Goal: Task Accomplishment & Management: Manage account settings

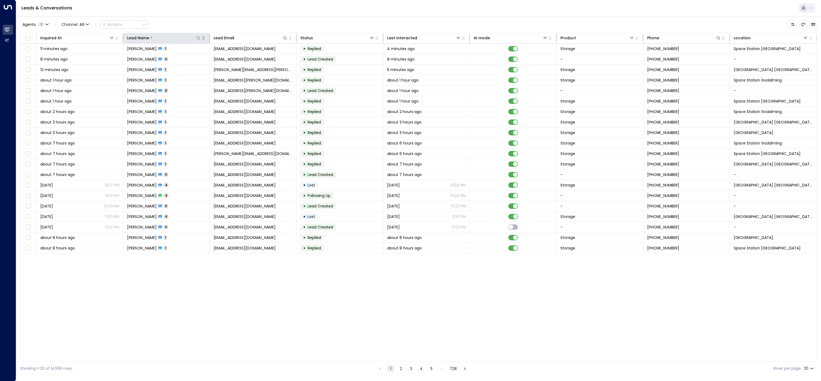
click at [196, 37] on icon at bounding box center [198, 38] width 4 height 4
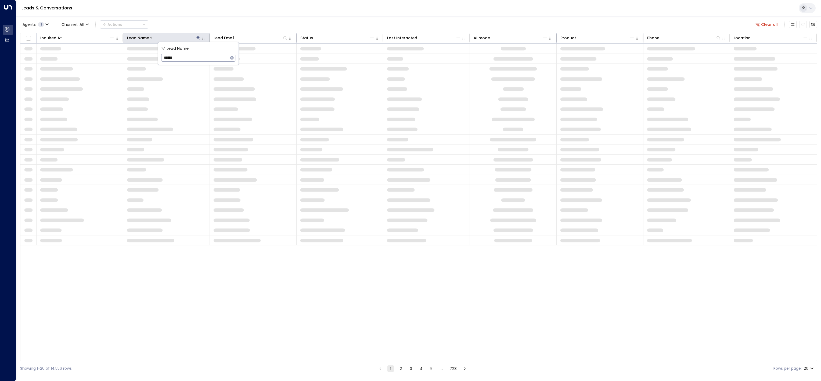
type input "******"
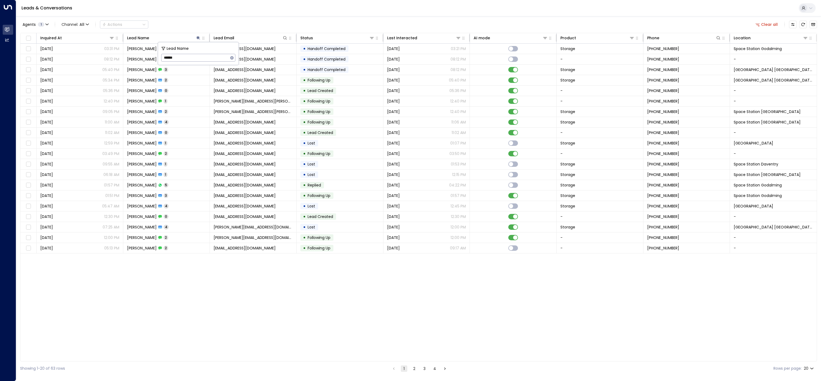
click at [250, 8] on div "Leads & Conversations" at bounding box center [418, 8] width 805 height 16
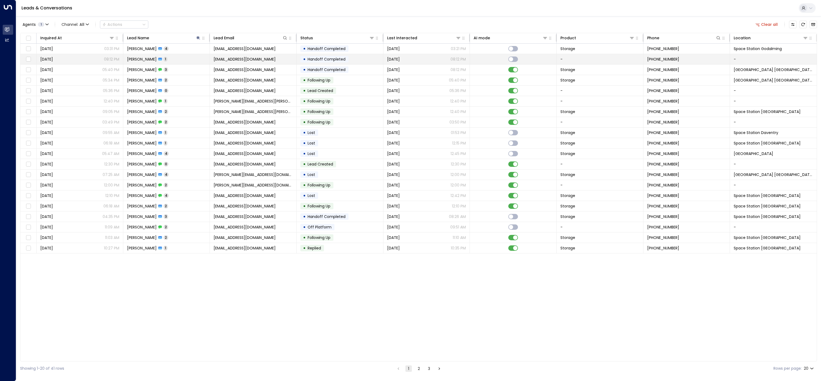
click at [164, 59] on span "1" at bounding box center [166, 59] width 4 height 5
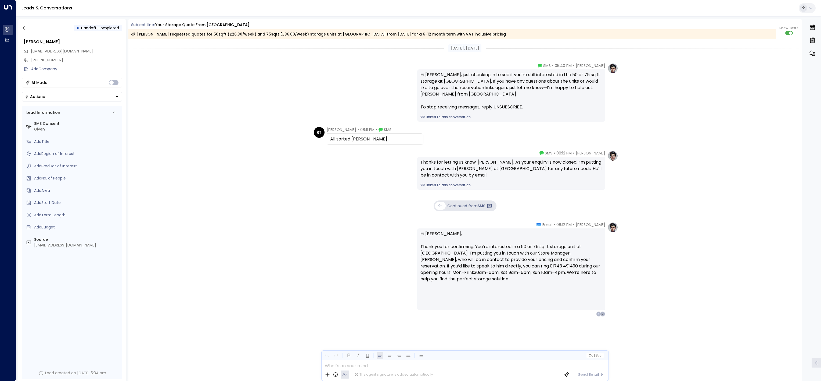
click at [258, 121] on div "Olivia Parker • 05:40 PM • SMS Hi Rachel, just checking in to see if you’re sti…" at bounding box center [465, 92] width 674 height 59
click at [740, 149] on div "Oct 02, 2 days ago Olivia Parker • 05:40 PM • SMS Hi Rachel, just checking in t…" at bounding box center [465, 204] width 674 height 331
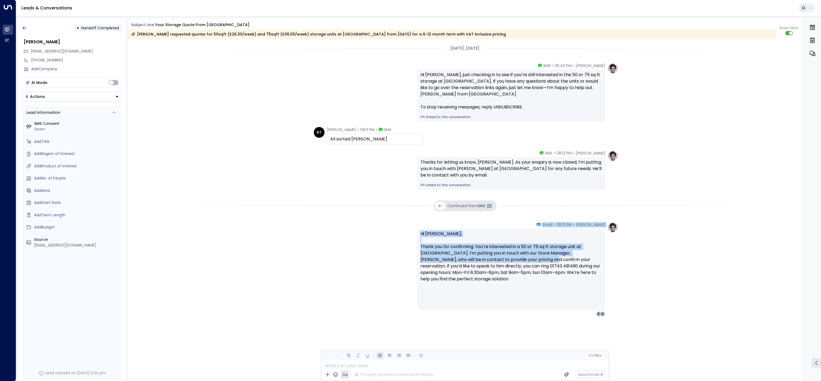
drag, startPoint x: 582, startPoint y: 225, endPoint x: 510, endPoint y: 258, distance: 79.6
click at [510, 258] on div "Olivia Parker • 08:12 PM • Email Hi Rachel, Thank you for confirming. You’re in…" at bounding box center [511, 269] width 188 height 95
click at [510, 258] on p "Hi Rachel, Thank you for confirming. You’re interested in a 50 or 75 sq ft stor…" at bounding box center [512, 259] width 182 height 58
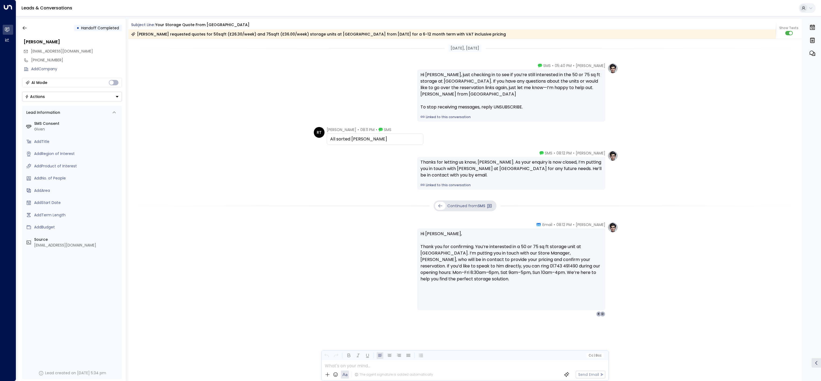
drag, startPoint x: 529, startPoint y: 292, endPoint x: 518, endPoint y: 285, distance: 12.6
click at [520, 287] on div "Hi Rachel, Thank you for confirming. You’re interested in a 50 or 75 sq ft stor…" at bounding box center [512, 268] width 182 height 77
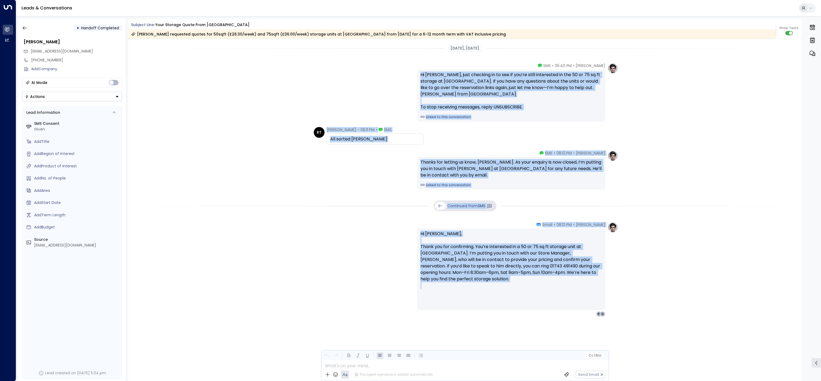
drag, startPoint x: 484, startPoint y: 281, endPoint x: 386, endPoint y: 62, distance: 239.5
click at [386, 62] on div "Oct 02, 2 days ago Olivia Parker • 05:40 PM • SMS Hi Rachel, just checking in t…" at bounding box center [465, 204] width 674 height 331
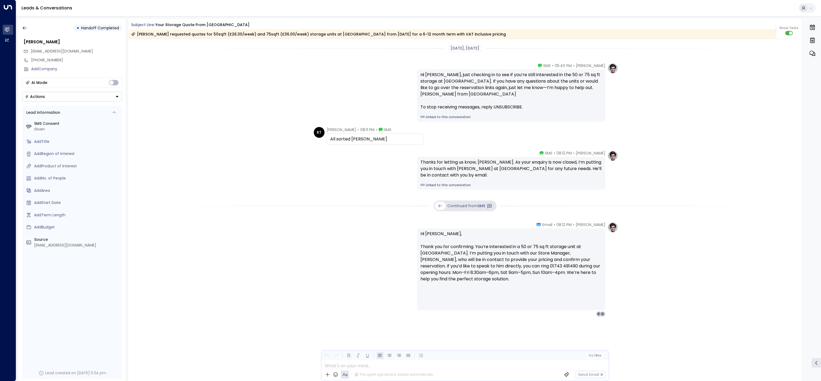
click at [772, 76] on div "Olivia Parker • 05:40 PM • SMS Hi Rachel, just checking in to see if you’re sti…" at bounding box center [465, 92] width 674 height 59
click at [222, 45] on div "[DATE], [DATE]" at bounding box center [465, 48] width 674 height 8
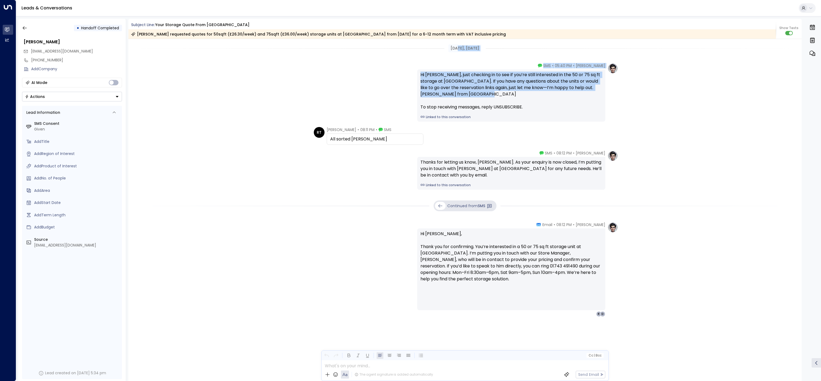
drag, startPoint x: 454, startPoint y: 46, endPoint x: 451, endPoint y: 104, distance: 57.8
click at [451, 104] on div "Oct 02, 2 days ago Olivia Parker • 05:40 PM • SMS Hi Rachel, just checking in t…" at bounding box center [465, 204] width 674 height 331
click at [451, 104] on div "Hi [PERSON_NAME], just checking in to see if you’re still interested in the 50 …" at bounding box center [512, 90] width 182 height 39
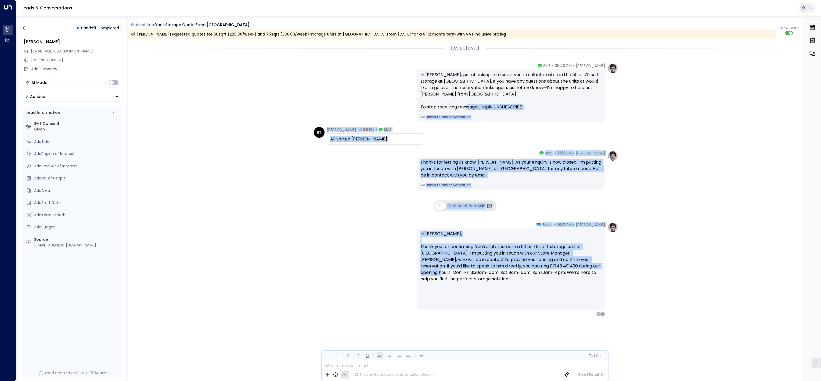
drag, startPoint x: 521, startPoint y: 106, endPoint x: 569, endPoint y: 263, distance: 163.3
click at [569, 263] on div "Oct 02, 2 days ago Olivia Parker • 05:40 PM • SMS Hi Rachel, just checking in t…" at bounding box center [465, 204] width 674 height 331
drag, startPoint x: 569, startPoint y: 263, endPoint x: 471, endPoint y: 230, distance: 103.8
click at [569, 263] on p "Hi Rachel, Thank you for confirming. You’re interested in a 50 or 75 sq ft stor…" at bounding box center [512, 259] width 182 height 58
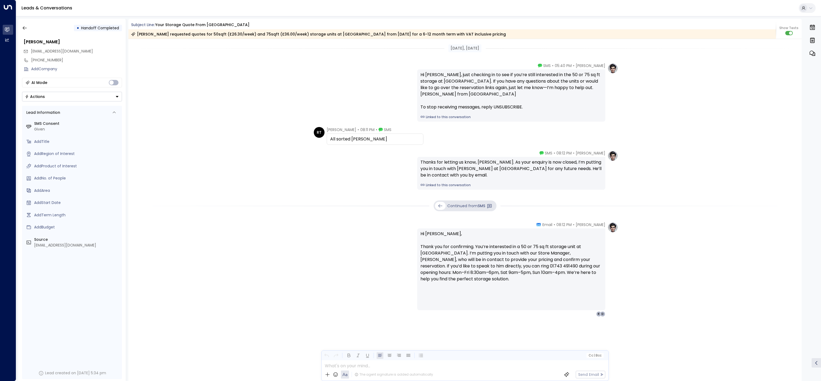
click at [525, 269] on p "Hi Rachel, Thank you for confirming. You’re interested in a 50 or 75 sq ft stor…" at bounding box center [512, 259] width 182 height 58
drag, startPoint x: 521, startPoint y: 278, endPoint x: 416, endPoint y: 231, distance: 114.5
click at [416, 231] on div "Olivia Parker • 08:12 PM • Email Hi Rachel, Thank you for confirming. You’re in…" at bounding box center [465, 269] width 306 height 95
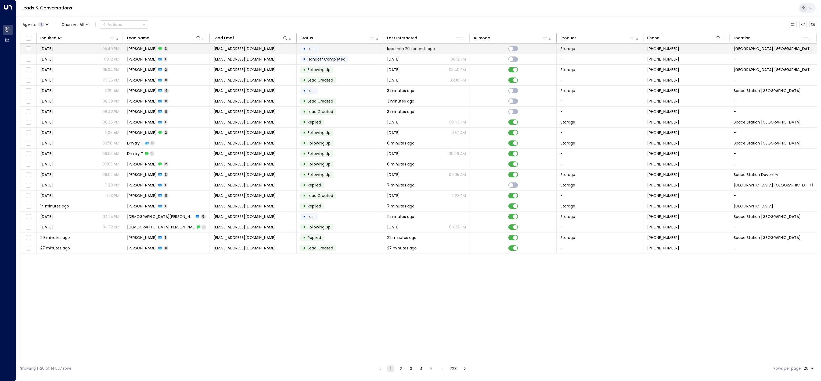
click at [198, 51] on td "[PERSON_NAME] 3" at bounding box center [166, 49] width 87 height 10
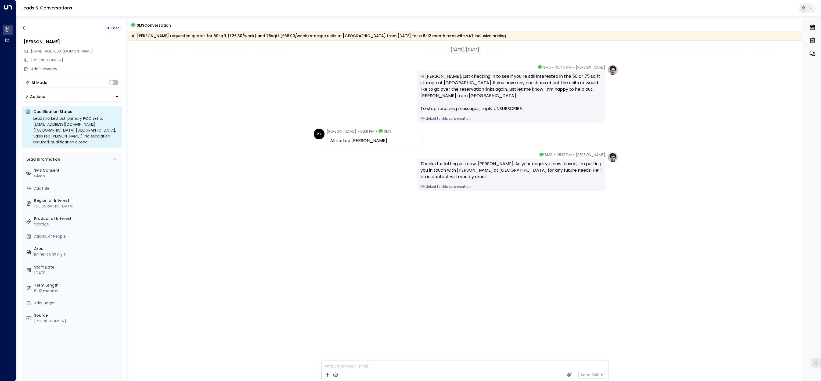
drag, startPoint x: 483, startPoint y: 52, endPoint x: 447, endPoint y: 52, distance: 36.0
click at [449, 52] on div "[DATE], [DATE]" at bounding box center [465, 50] width 33 height 8
drag, startPoint x: 447, startPoint y: 52, endPoint x: 430, endPoint y: 59, distance: 18.8
click at [430, 59] on div "[DATE], [DATE] [PERSON_NAME] • 05:40 PM • SMS Hi [PERSON_NAME], just checking i…" at bounding box center [465, 143] width 674 height 204
click at [27, 27] on icon "button" at bounding box center [24, 27] width 5 height 5
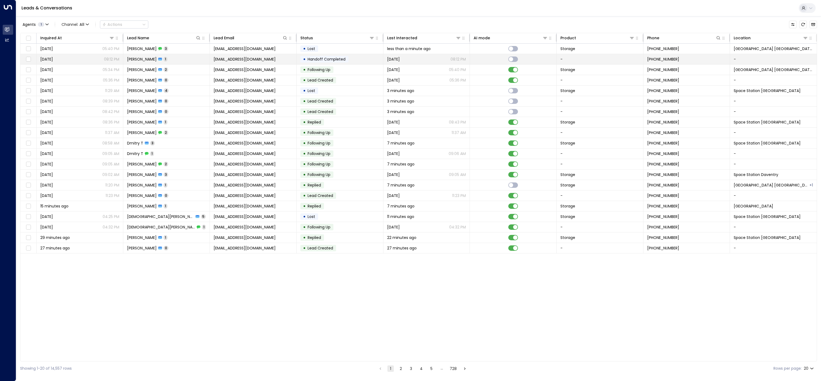
click at [194, 58] on td "[PERSON_NAME] 1" at bounding box center [166, 59] width 87 height 10
